Goal: Check status: Check status

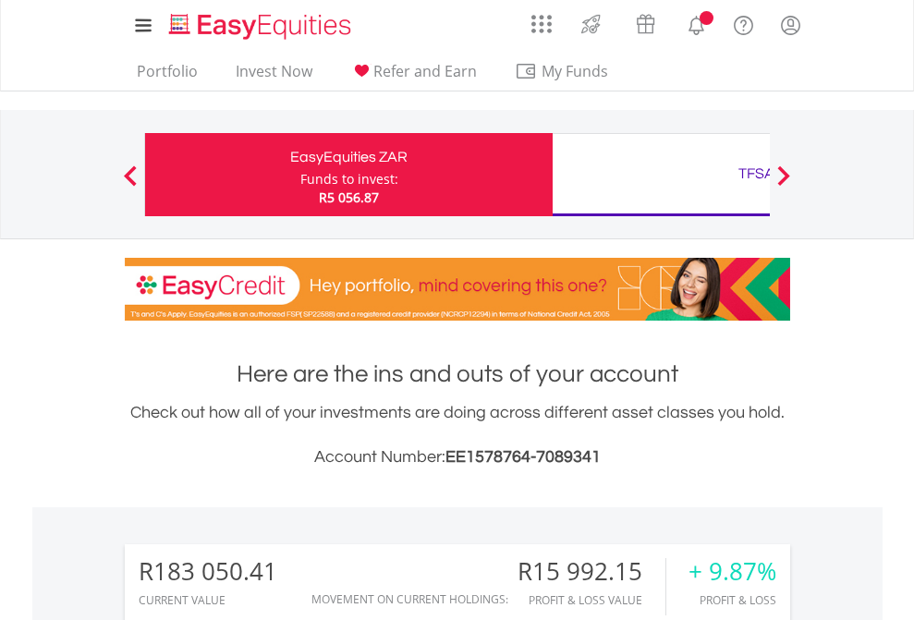
scroll to position [177, 290]
click at [300, 175] on div "Funds to invest:" at bounding box center [349, 179] width 98 height 18
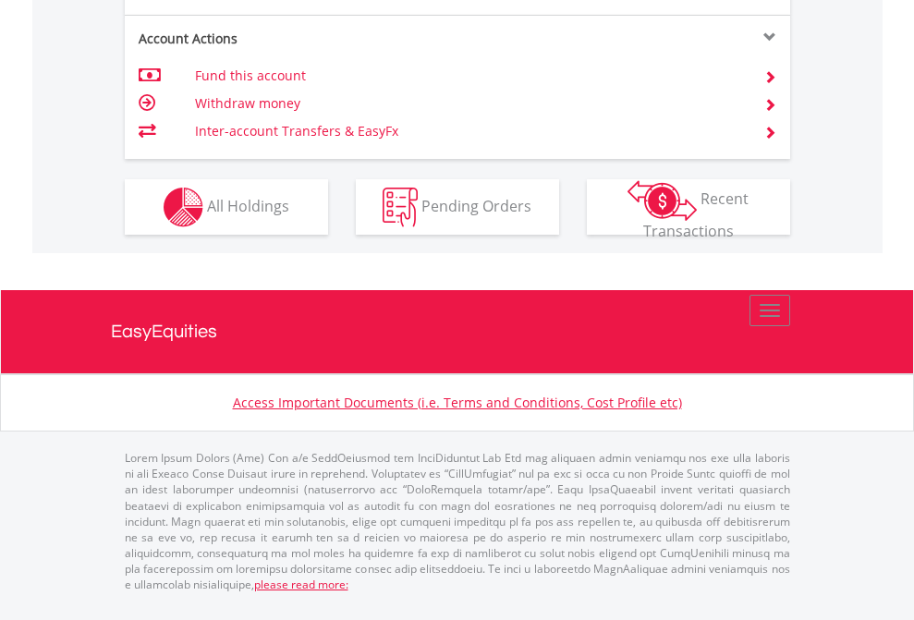
scroll to position [1882, 0]
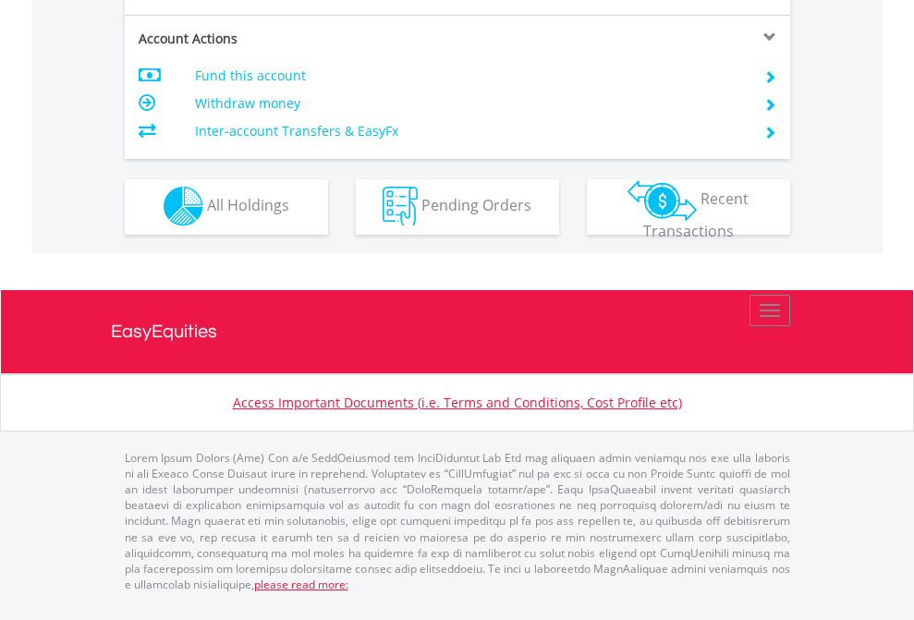
scroll to position [1728, 0]
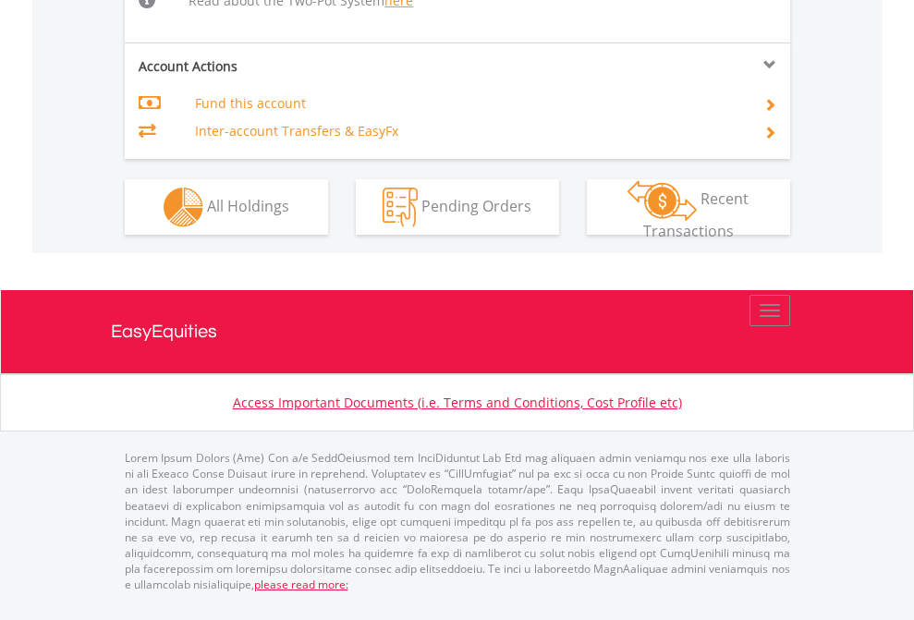
scroll to position [1990, 0]
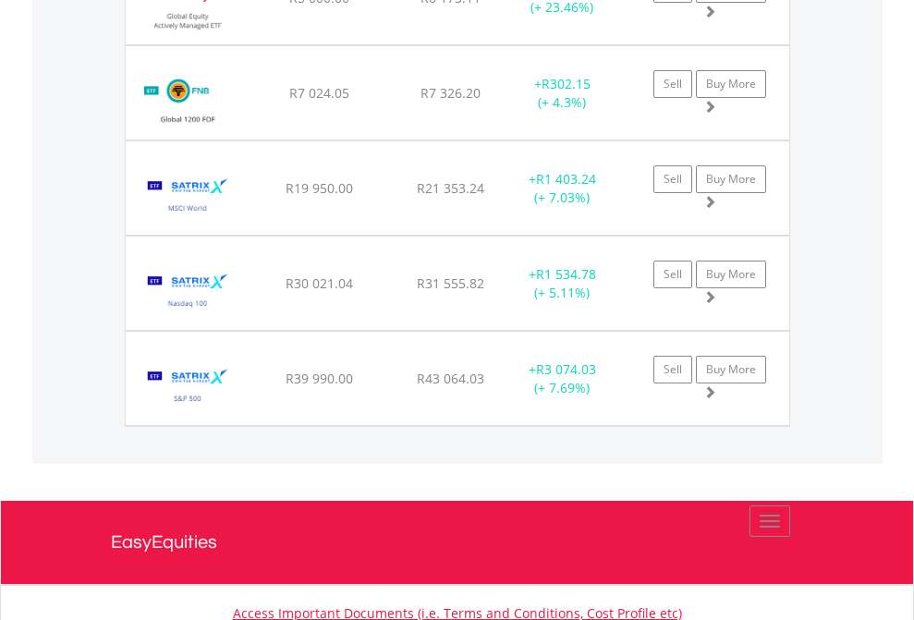
scroll to position [177, 290]
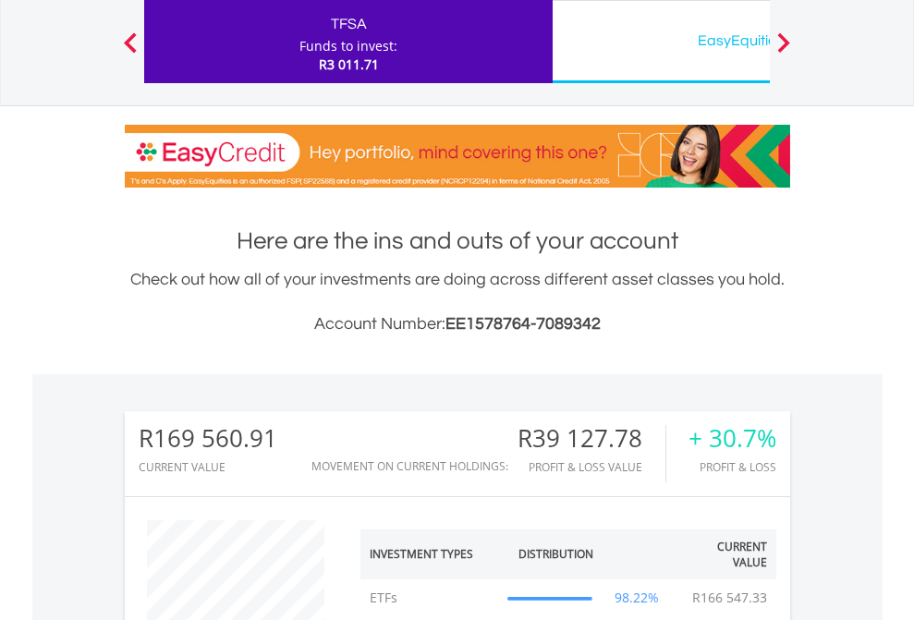
scroll to position [177, 290]
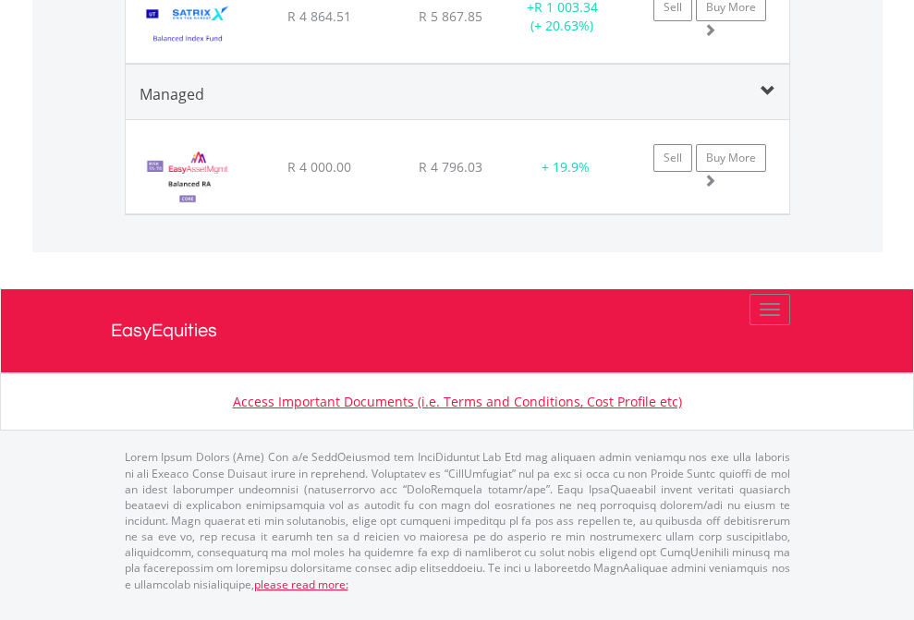
scroll to position [2311, 0]
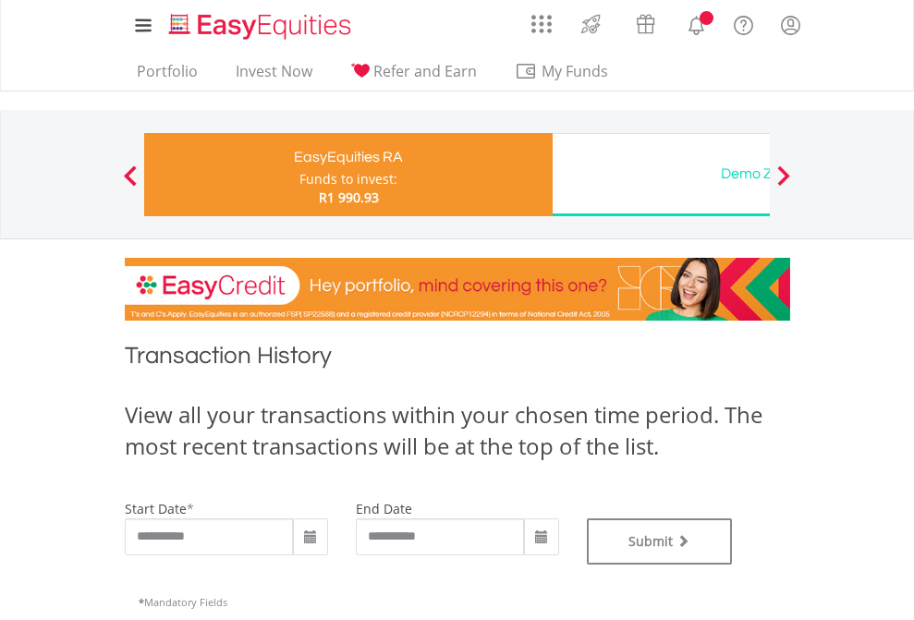
type input "**********"
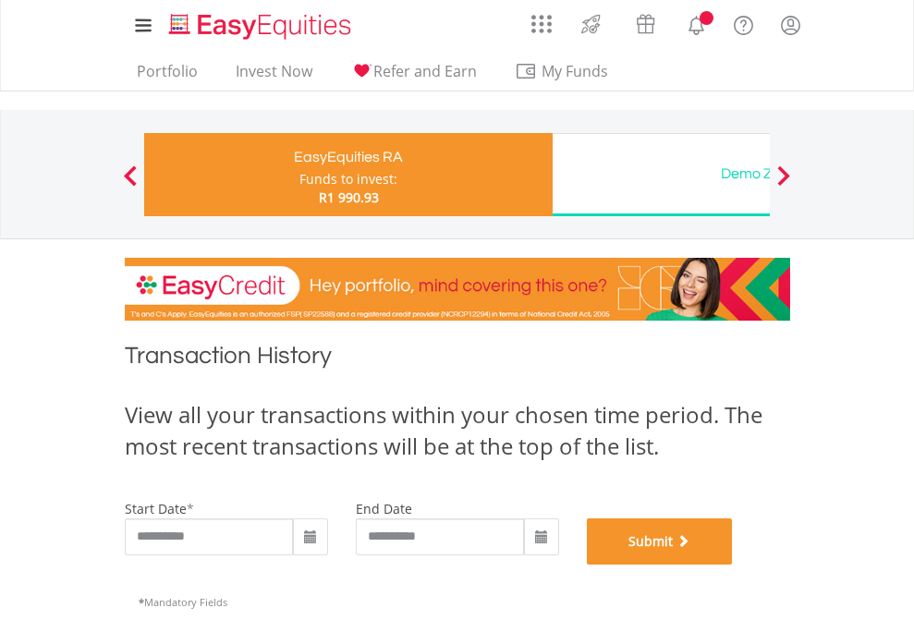
click at [733, 564] on button "Submit" at bounding box center [660, 541] width 146 height 46
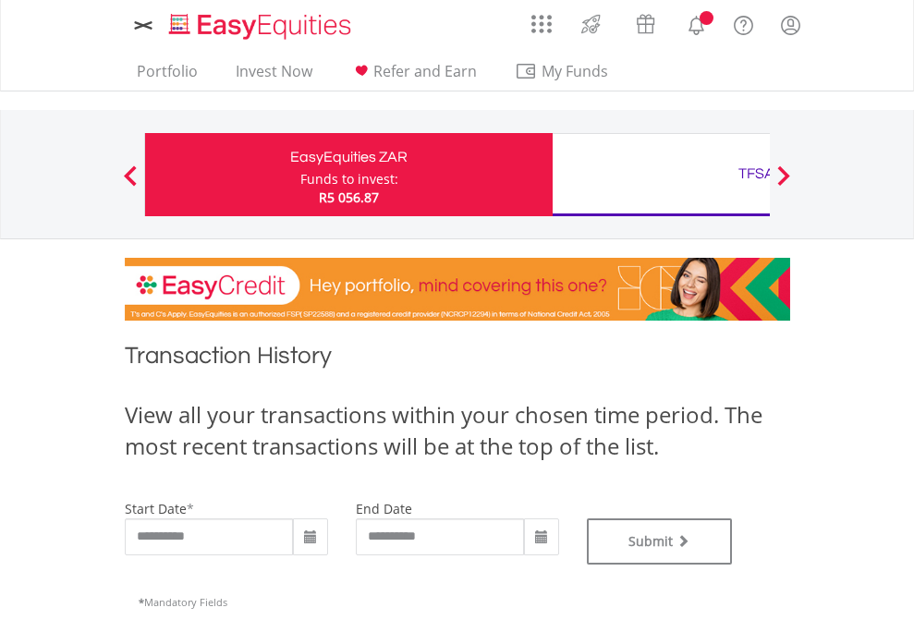
click at [661, 175] on div "TFSA" at bounding box center [756, 174] width 385 height 26
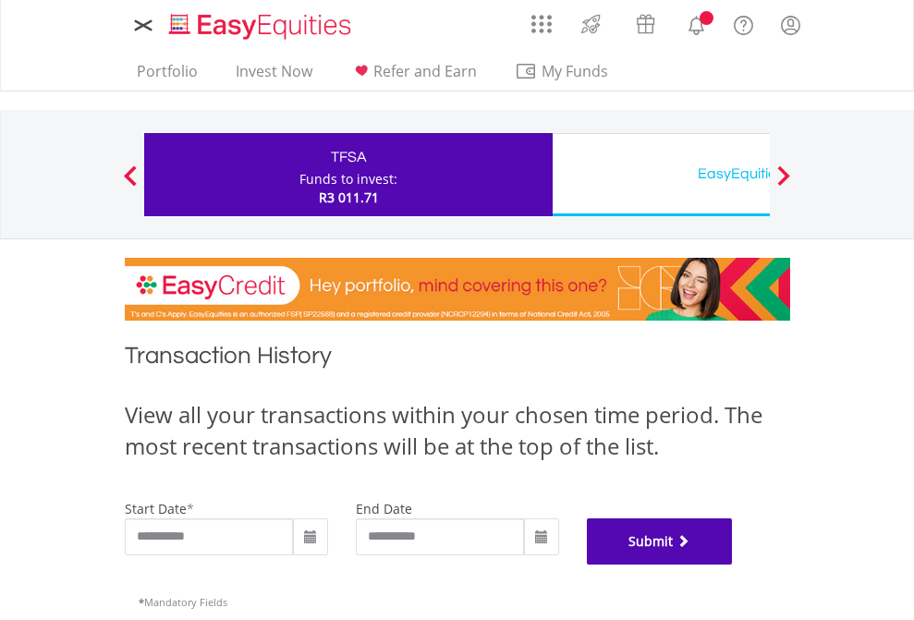
click at [733, 564] on button "Submit" at bounding box center [660, 541] width 146 height 46
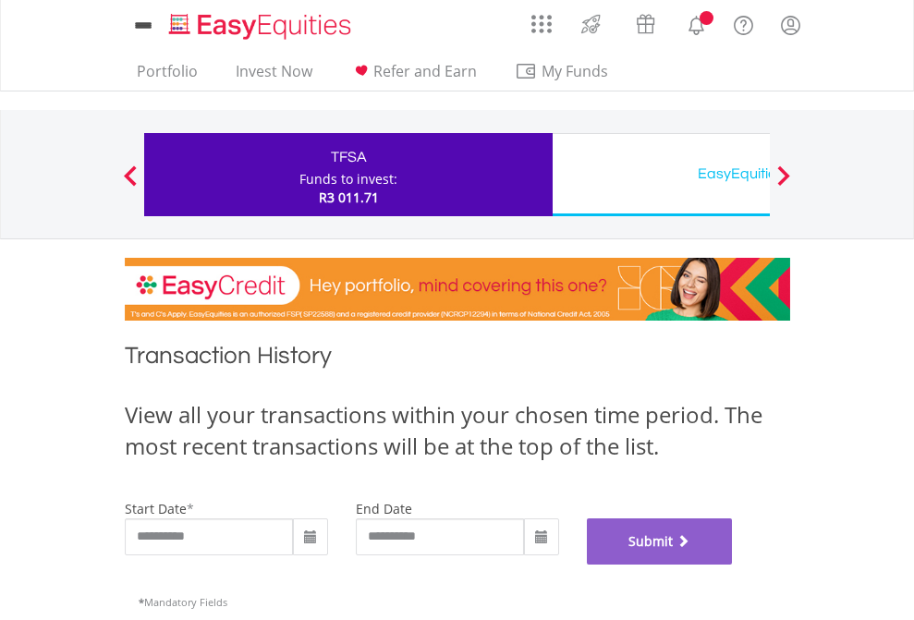
scroll to position [749, 0]
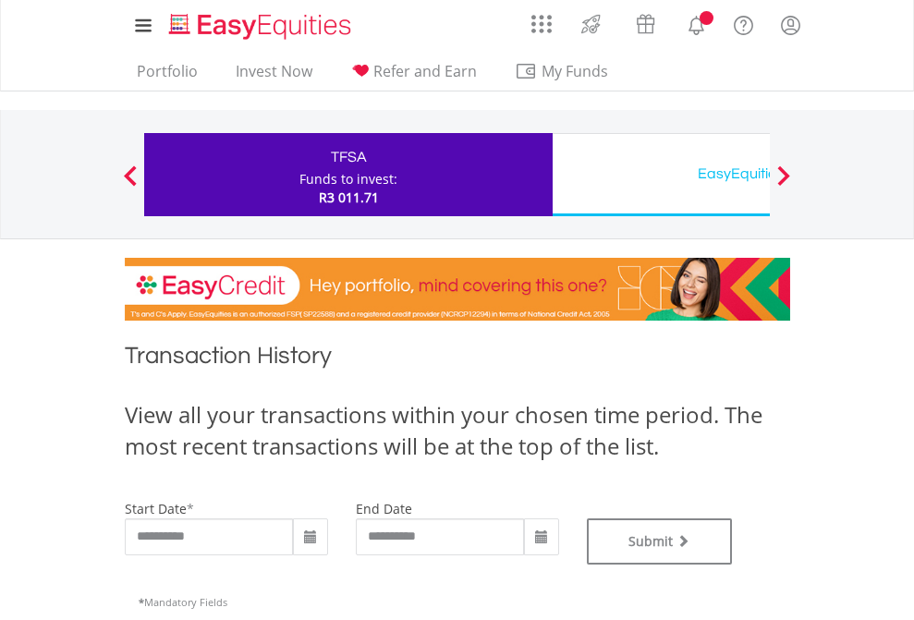
click at [661, 175] on div "EasyEquities USD" at bounding box center [756, 174] width 385 height 26
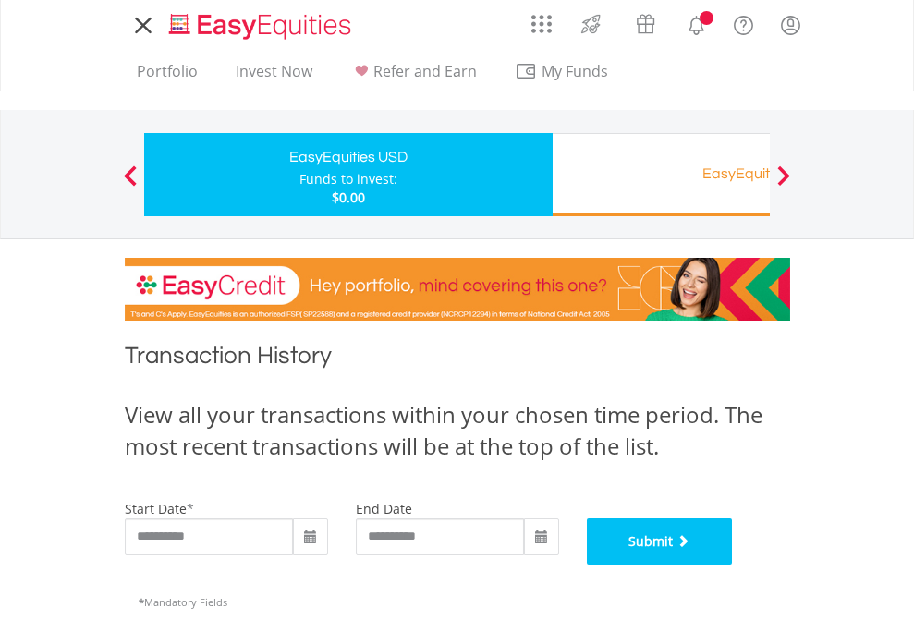
click at [733, 564] on button "Submit" at bounding box center [660, 541] width 146 height 46
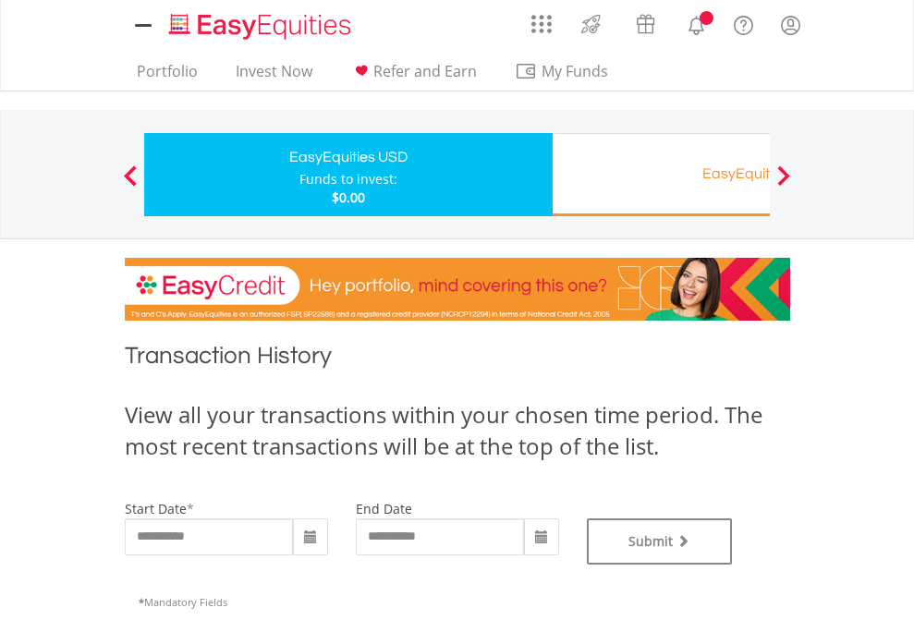
click at [661, 175] on div "EasyEquities RA" at bounding box center [756, 174] width 385 height 26
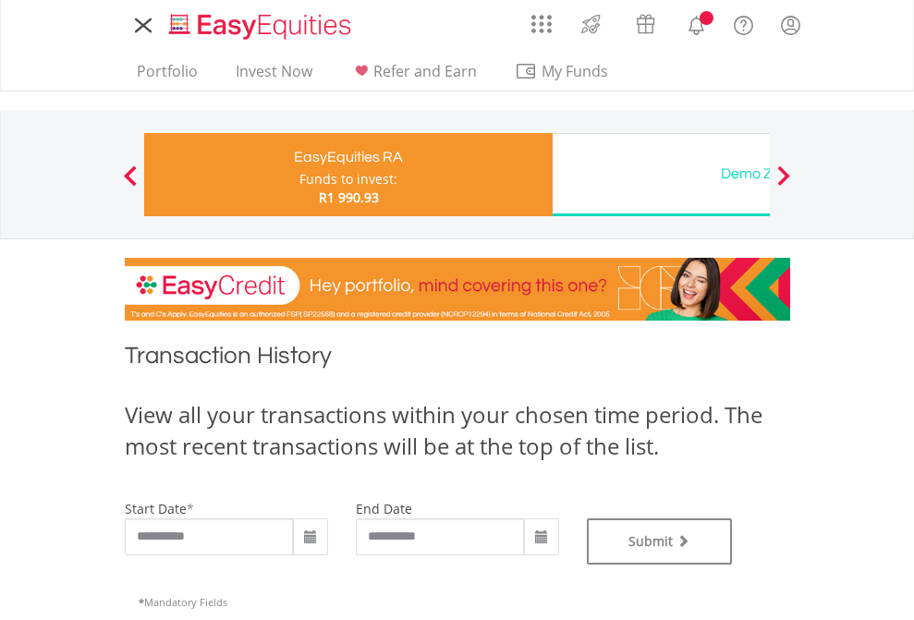
type input "**********"
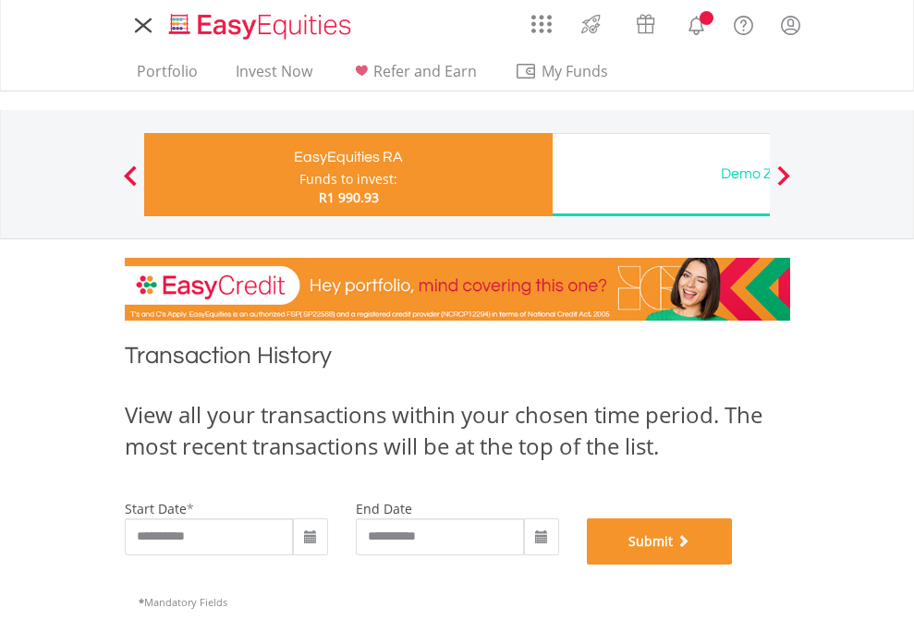
click at [733, 564] on button "Submit" at bounding box center [660, 541] width 146 height 46
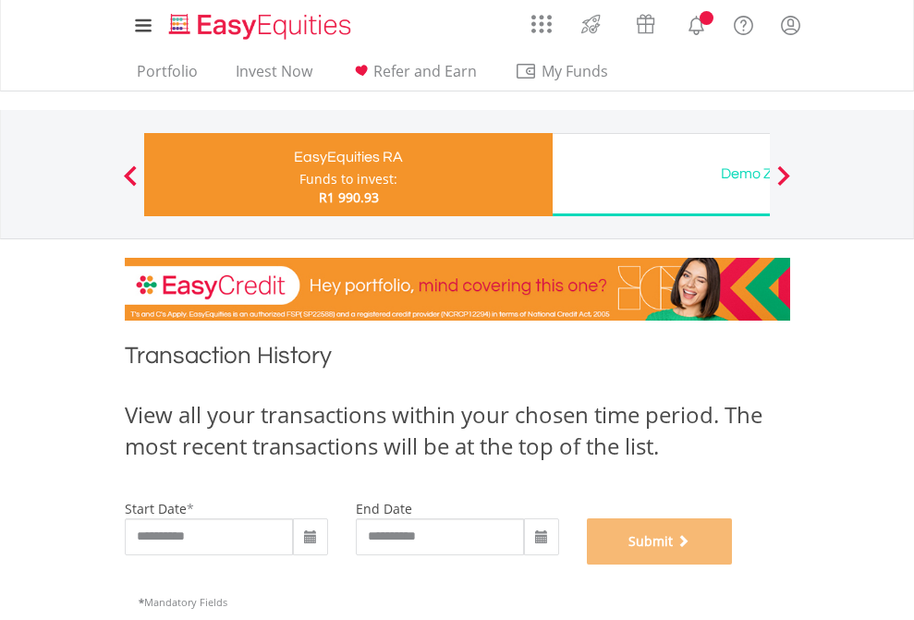
scroll to position [749, 0]
